Goal: Leave review/rating: Share an evaluation or opinion about a product, service, or content

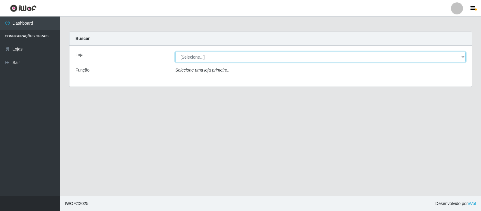
click at [366, 62] on select "[Selecione...] Rede Compras Supermercados - LOJA 3" at bounding box center [320, 57] width 290 height 11
select select "162"
click at [175, 52] on select "[Selecione...] Rede Compras Supermercados - LOJA 3" at bounding box center [320, 57] width 290 height 11
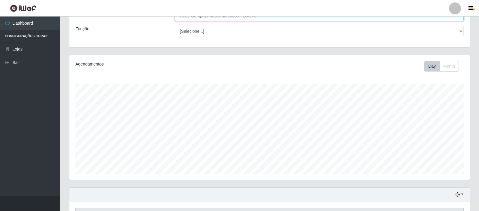
scroll to position [135, 0]
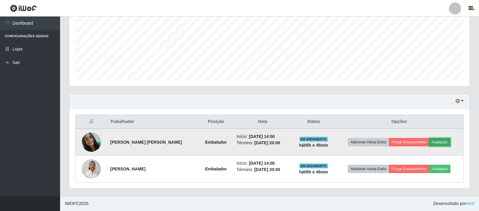
click at [434, 142] on button "Avaliação" at bounding box center [439, 142] width 21 height 8
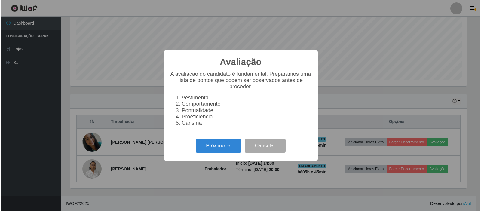
scroll to position [125, 397]
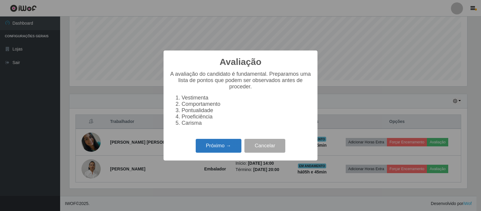
click at [238, 151] on button "Próximo →" at bounding box center [219, 146] width 46 height 14
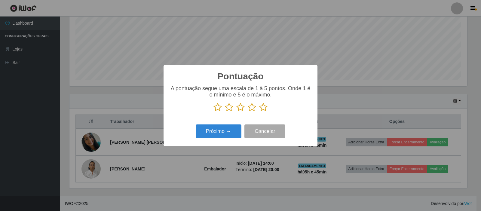
click at [264, 106] on icon at bounding box center [263, 107] width 8 height 9
click at [259, 112] on input "radio" at bounding box center [259, 112] width 0 height 0
click at [234, 139] on button "Próximo →" at bounding box center [219, 131] width 46 height 14
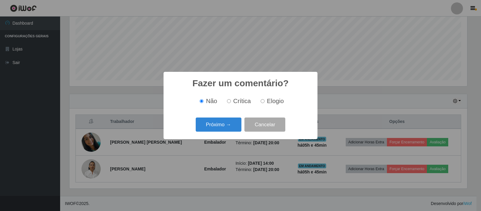
click at [263, 104] on label "Elogio" at bounding box center [271, 101] width 26 height 7
click at [263, 103] on input "Elogio" at bounding box center [262, 101] width 4 height 4
radio input "true"
click at [247, 120] on button "Cancelar" at bounding box center [264, 124] width 41 height 14
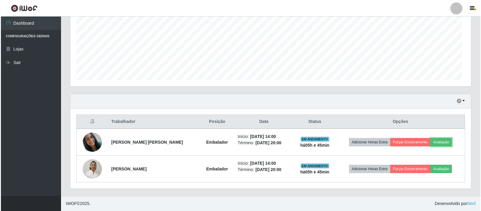
scroll to position [125, 400]
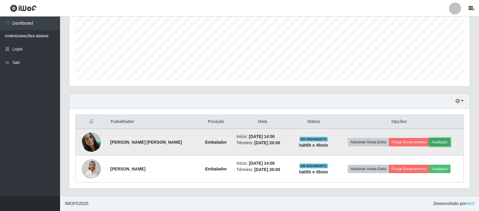
click at [443, 143] on button "Avaliação" at bounding box center [439, 142] width 21 height 8
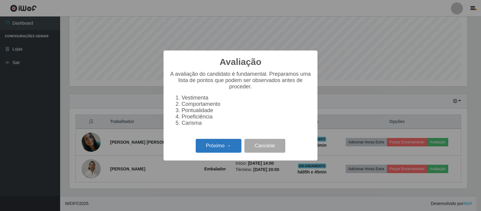
click at [220, 146] on button "Próximo →" at bounding box center [219, 146] width 46 height 14
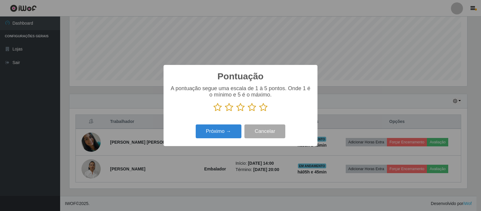
scroll to position [300314, 300041]
click at [263, 107] on icon at bounding box center [263, 107] width 8 height 9
click at [259, 112] on input "radio" at bounding box center [259, 112] width 0 height 0
click at [228, 131] on button "Próximo →" at bounding box center [219, 131] width 46 height 14
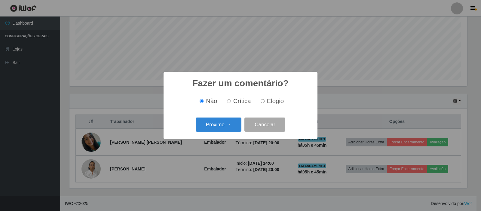
click at [263, 99] on input "Elogio" at bounding box center [262, 101] width 4 height 4
radio input "true"
click at [234, 126] on button "Próximo →" at bounding box center [219, 124] width 46 height 14
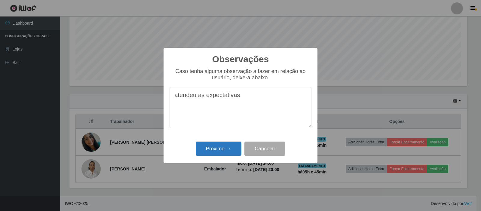
type textarea "atendeu as expectativas"
click at [234, 143] on button "Próximo →" at bounding box center [219, 149] width 46 height 14
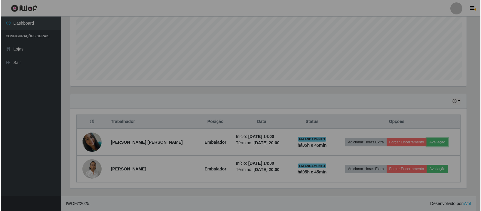
scroll to position [125, 400]
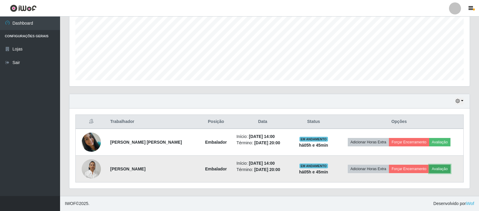
click at [438, 168] on button "Avaliação" at bounding box center [439, 169] width 21 height 8
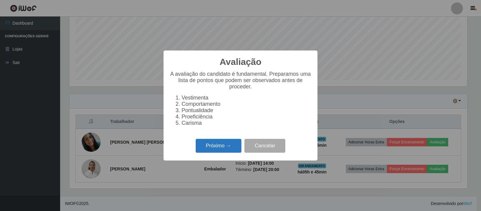
click at [224, 150] on button "Próximo →" at bounding box center [219, 146] width 46 height 14
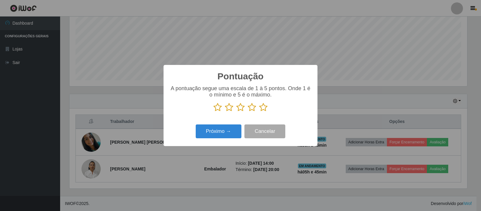
scroll to position [300314, 300041]
click at [264, 107] on icon at bounding box center [263, 107] width 8 height 9
click at [259, 112] on input "radio" at bounding box center [259, 112] width 0 height 0
click at [230, 131] on button "Próximo →" at bounding box center [219, 131] width 46 height 14
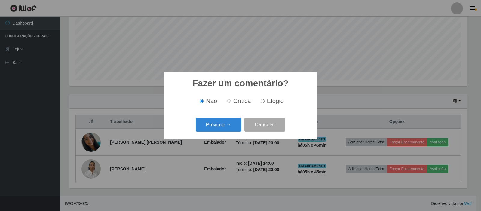
click at [264, 102] on input "Elogio" at bounding box center [262, 101] width 4 height 4
radio input "true"
click at [219, 130] on button "Próximo →" at bounding box center [219, 124] width 46 height 14
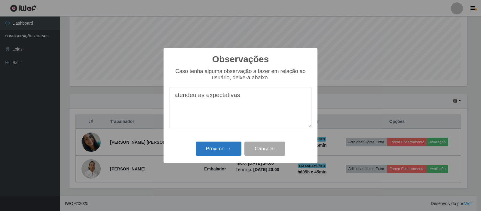
type textarea "atendeu as expectativas"
click at [230, 149] on button "Próximo →" at bounding box center [219, 149] width 46 height 14
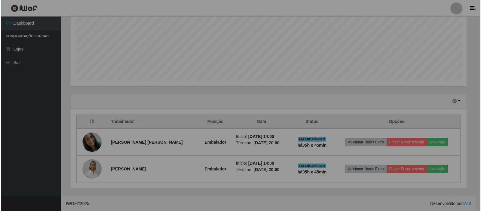
scroll to position [125, 400]
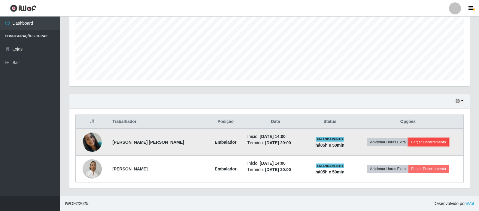
click at [434, 141] on button "Forçar Encerramento" at bounding box center [429, 142] width 40 height 8
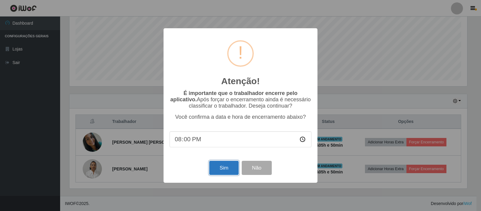
click at [221, 166] on button "Sim" at bounding box center [223, 168] width 29 height 14
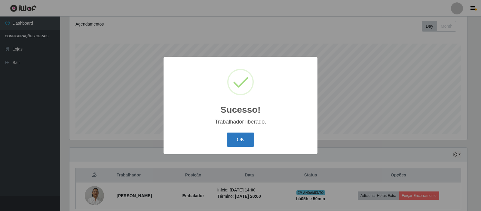
click at [238, 136] on button "OK" at bounding box center [241, 139] width 28 height 14
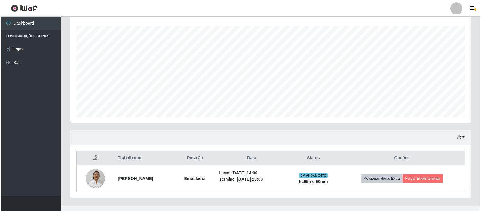
scroll to position [108, 0]
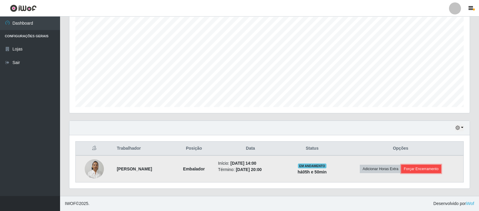
click at [431, 168] on button "Forçar Encerramento" at bounding box center [421, 169] width 40 height 8
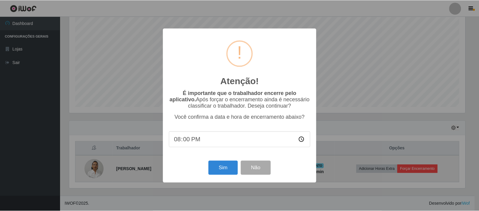
scroll to position [125, 397]
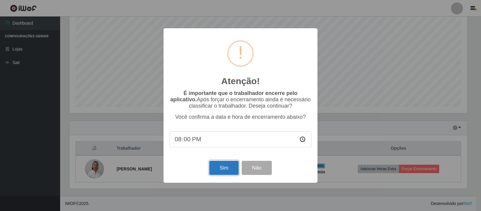
click at [226, 169] on button "Sim" at bounding box center [223, 168] width 29 height 14
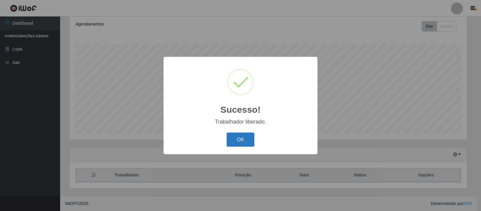
click at [250, 140] on button "OK" at bounding box center [241, 139] width 28 height 14
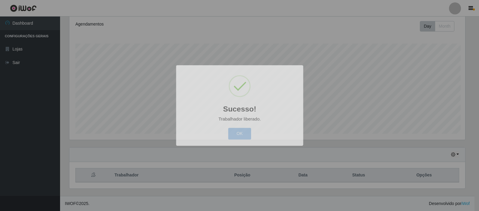
scroll to position [125, 400]
